Goal: Information Seeking & Learning: Understand process/instructions

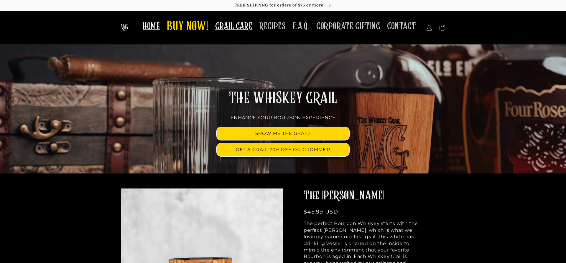
click at [245, 28] on span "GRAIL CARE" at bounding box center [233, 26] width 37 height 11
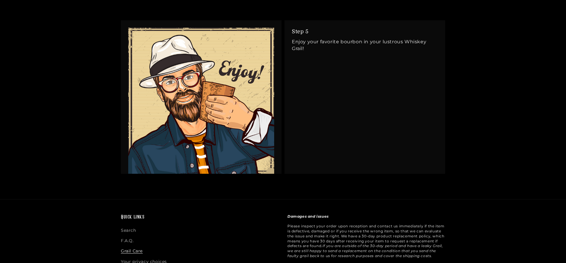
scroll to position [1463, 0]
